Goal: Task Accomplishment & Management: Manage account settings

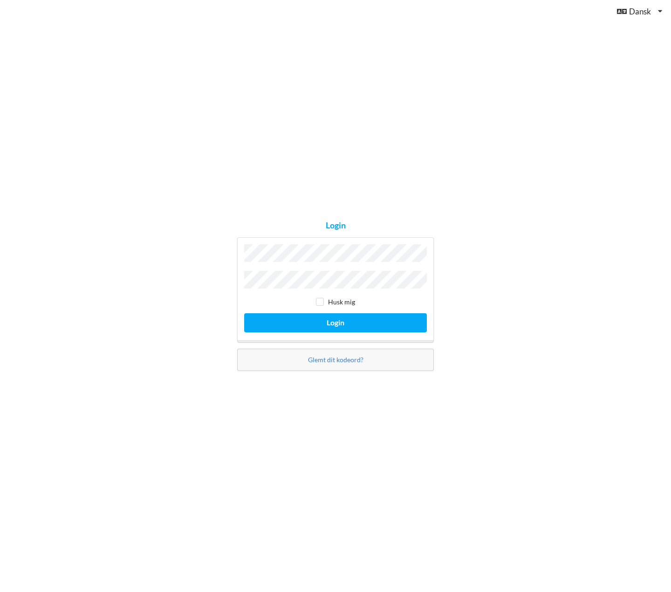
click at [244, 313] on button "Login" at bounding box center [335, 322] width 183 height 19
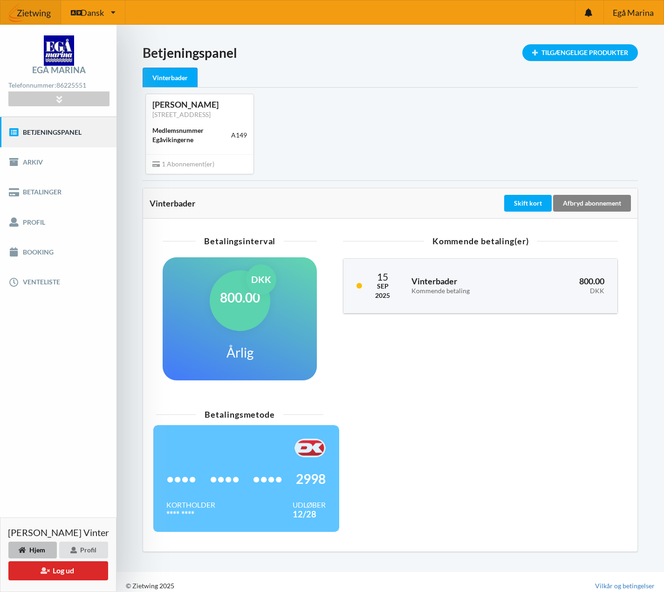
click at [581, 212] on div "Afbryd abonnement" at bounding box center [592, 203] width 78 height 17
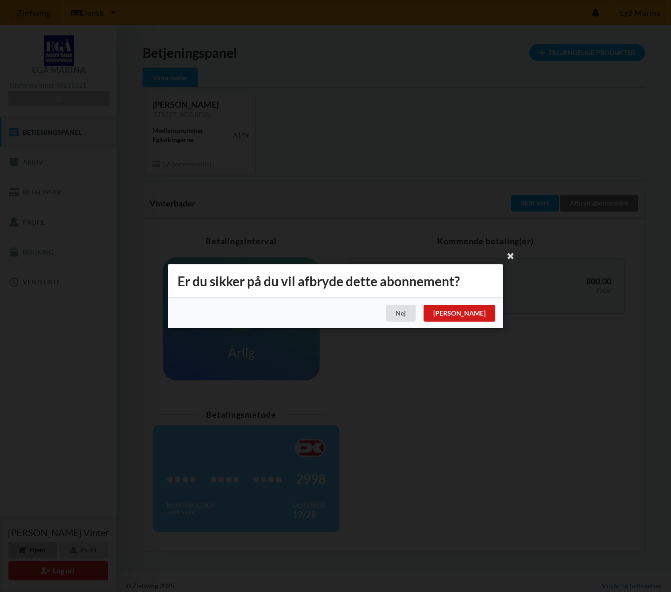
click at [487, 316] on div "[PERSON_NAME]" at bounding box center [460, 313] width 72 height 17
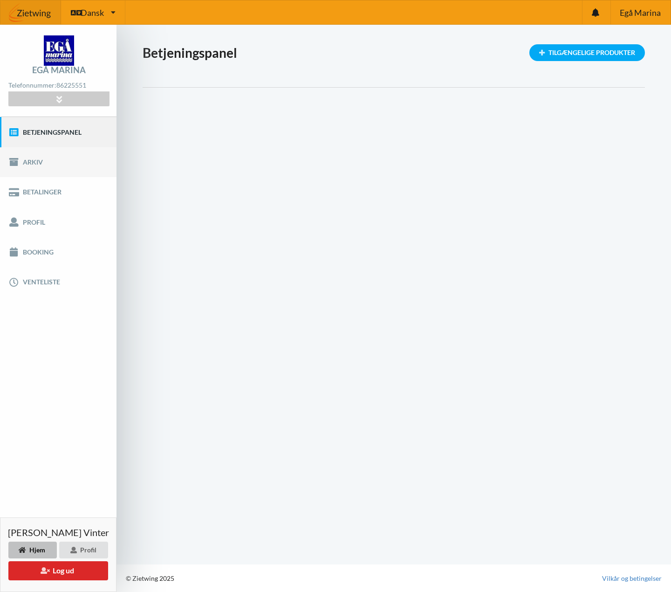
click at [28, 158] on link "Arkiv" at bounding box center [58, 162] width 116 height 30
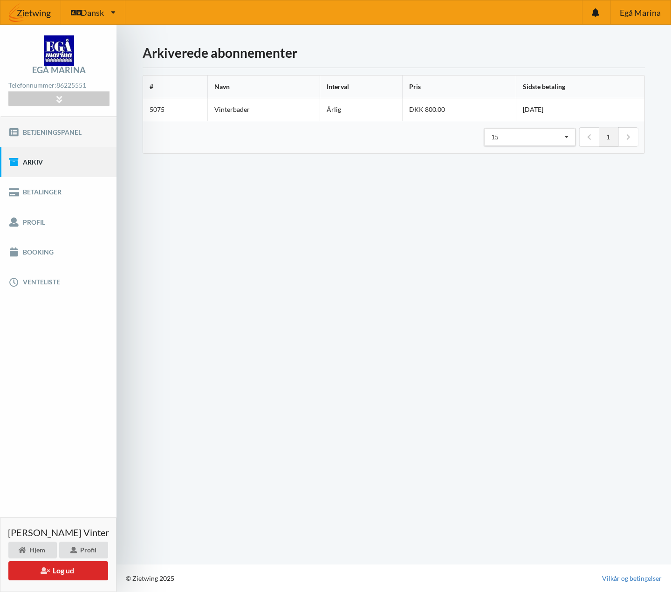
click at [59, 130] on link "Betjeningspanel" at bounding box center [58, 132] width 116 height 30
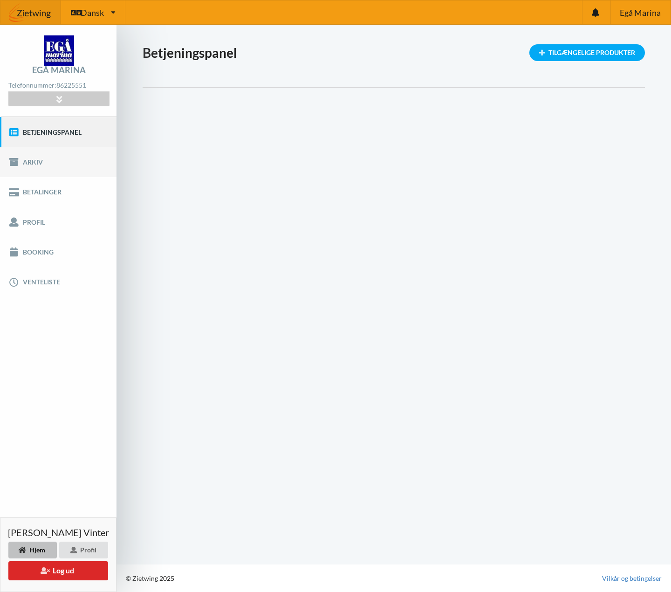
click at [34, 166] on link "Arkiv" at bounding box center [58, 162] width 116 height 30
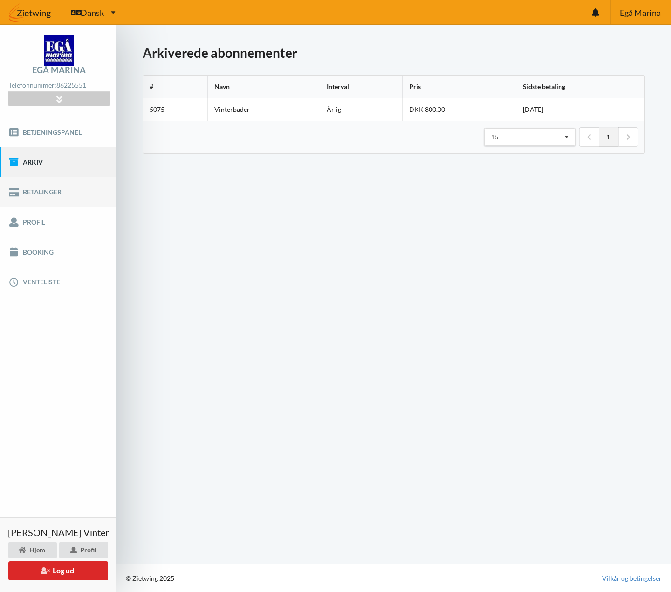
click at [40, 193] on link "Betalinger" at bounding box center [58, 192] width 116 height 30
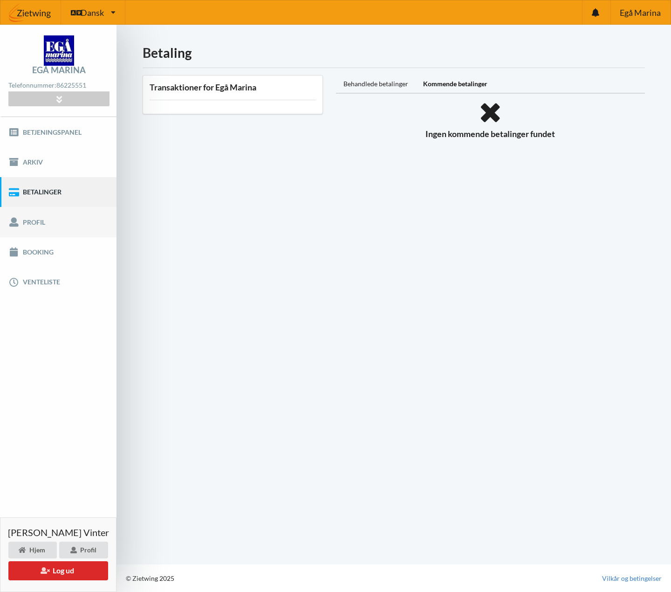
click at [33, 221] on link "Profil" at bounding box center [58, 222] width 116 height 30
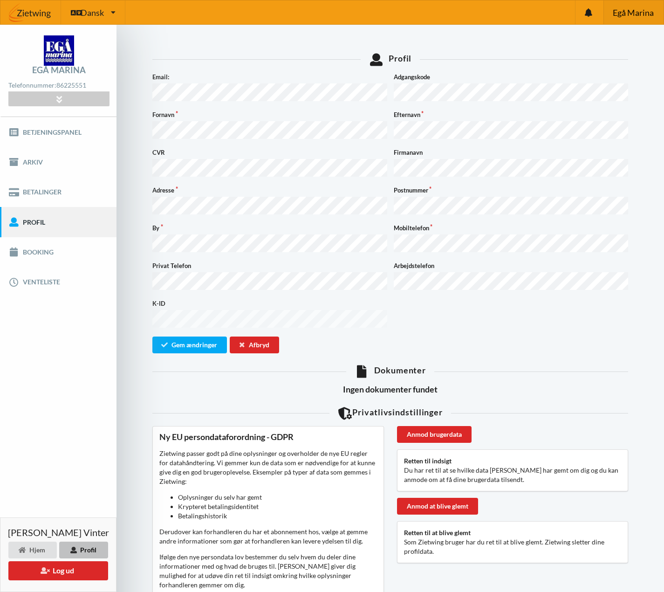
click at [629, 18] on div "Egå Marina" at bounding box center [633, 12] width 60 height 24
